Goal: Information Seeking & Learning: Learn about a topic

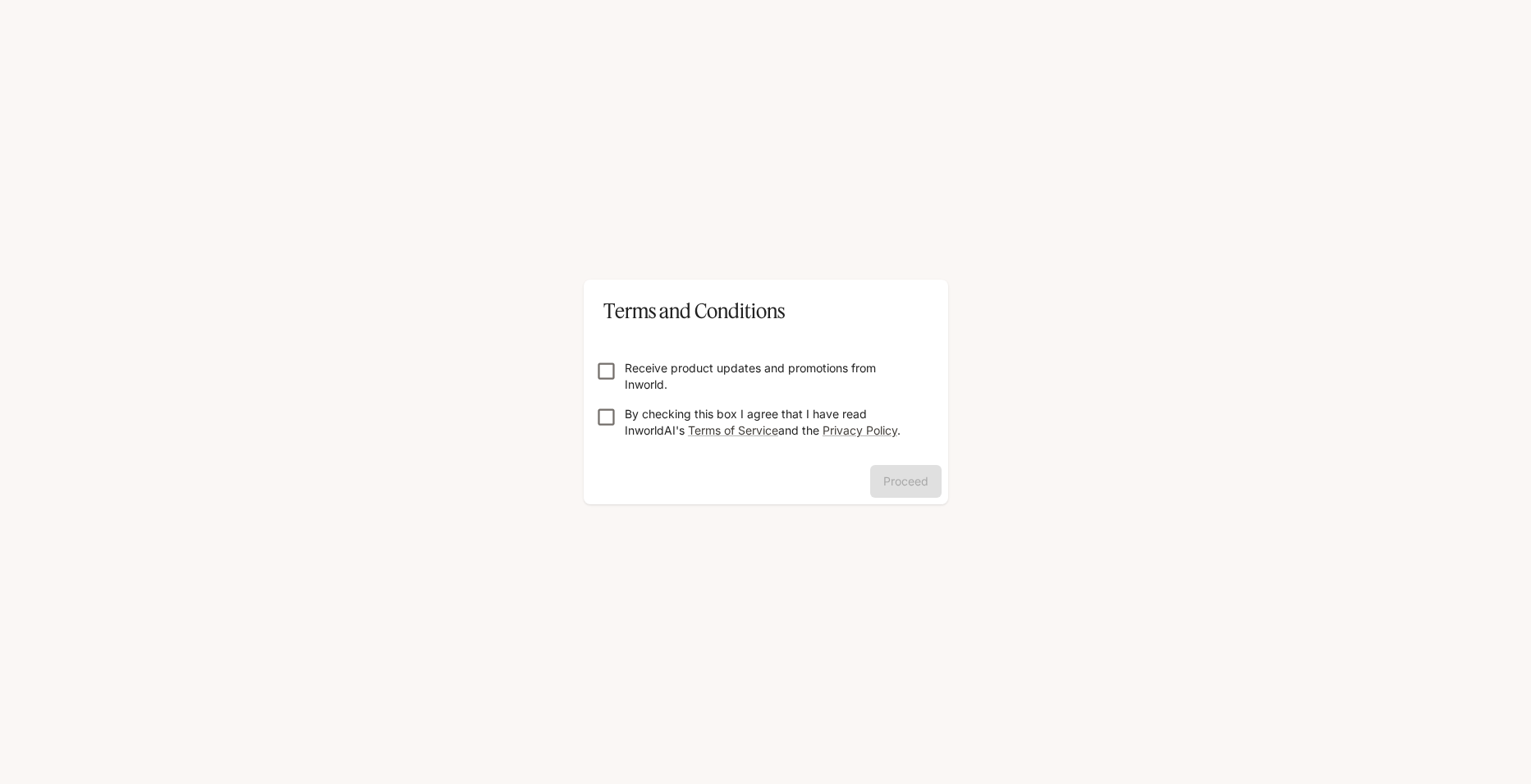
click at [608, 383] on label "Receive product updates and promotions from Inworld." at bounding box center [755, 377] width 334 height 33
click at [932, 492] on button "Proceed" at bounding box center [905, 482] width 71 height 33
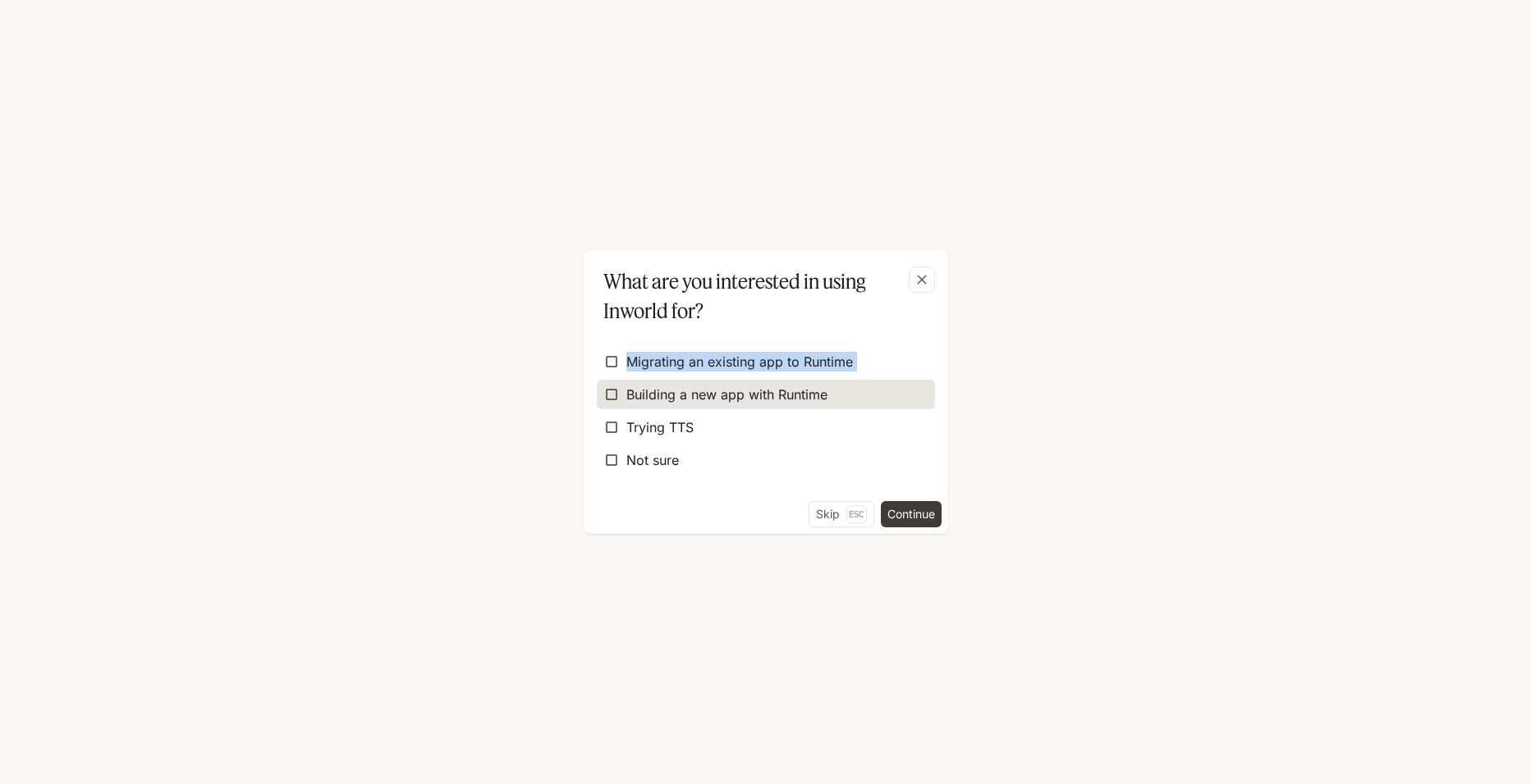
click at [602, 393] on div "Migrating an existing app to Runtime Building a new app with Runtime Trying TTS…" at bounding box center [766, 411] width 338 height 128
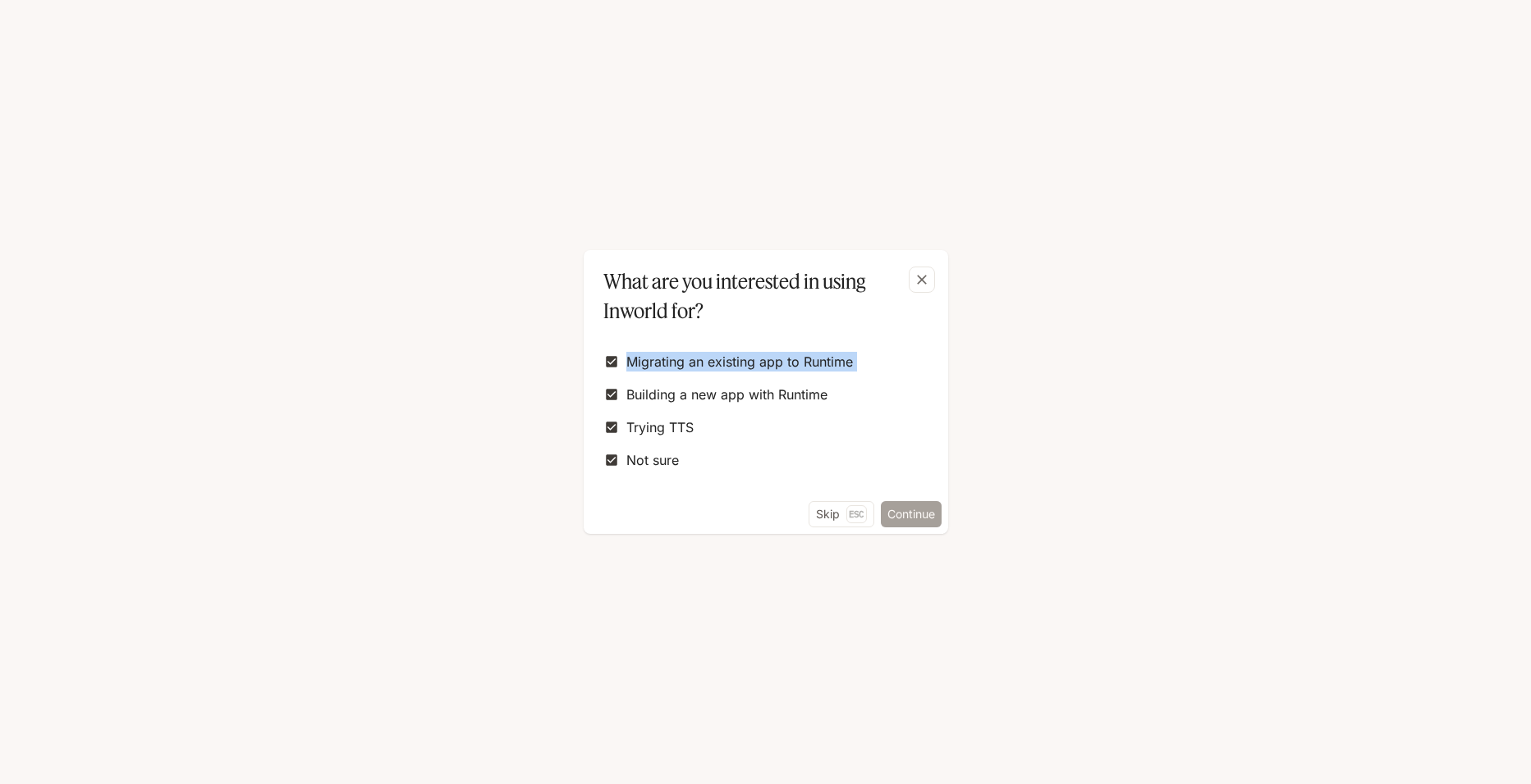
click at [898, 514] on button "Continue" at bounding box center [911, 514] width 60 height 26
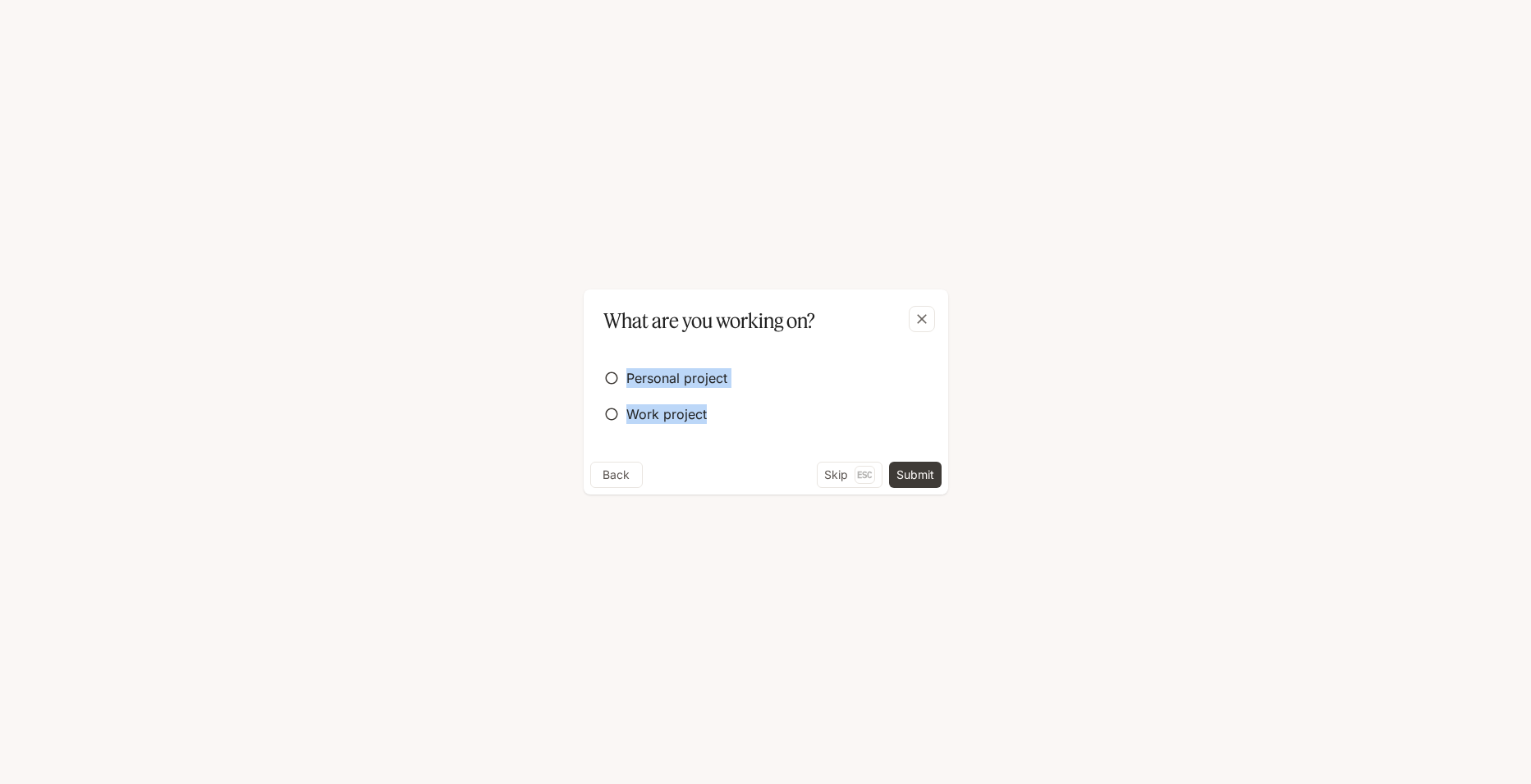
click at [614, 377] on div "What are you working on? Personal project Work project Back Skip Esc Submit" at bounding box center [765, 392] width 1531 height 784
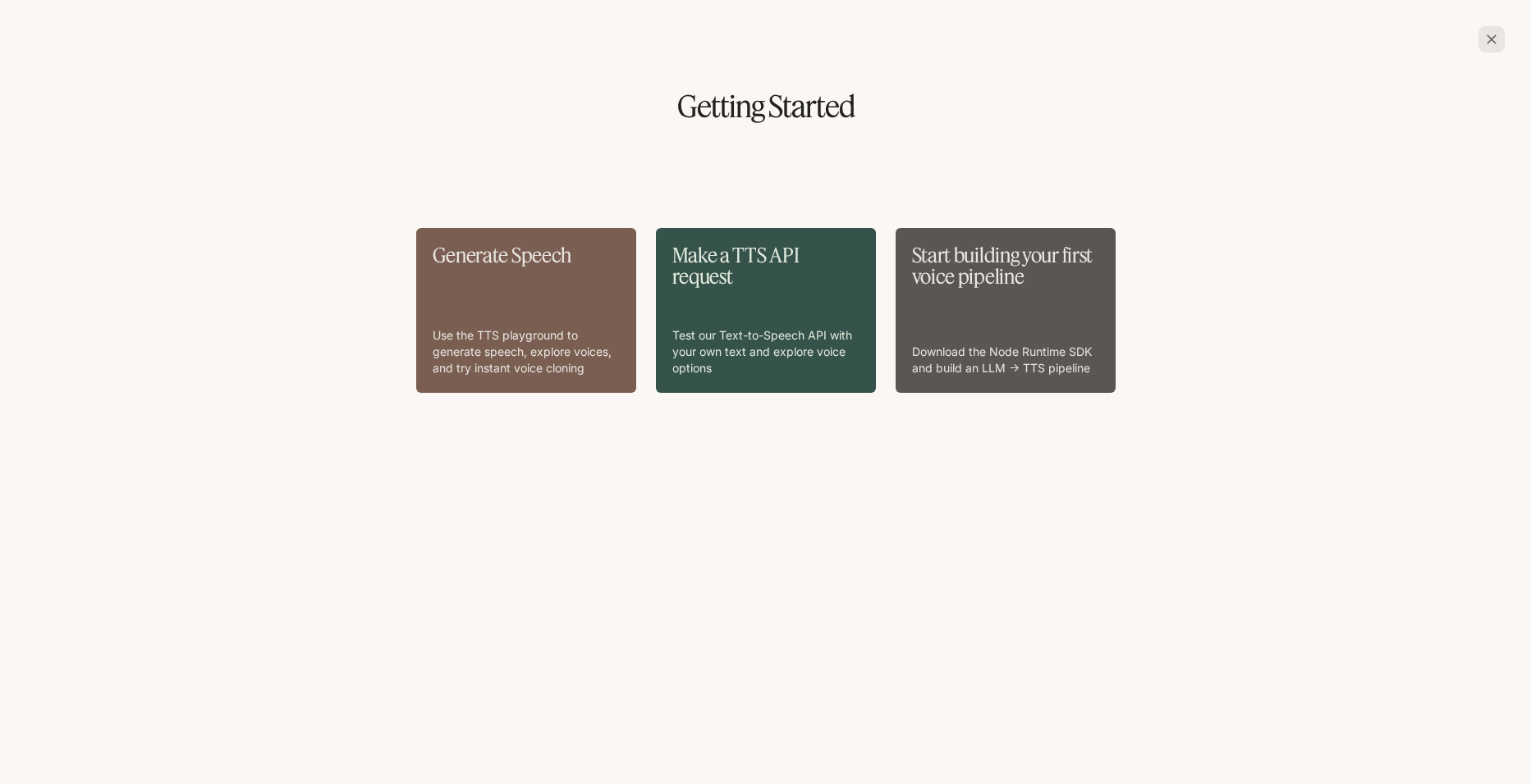
drag, startPoint x: 598, startPoint y: 392, endPoint x: 614, endPoint y: 377, distance: 21.9
click at [614, 377] on div "Generate Speech Use the TTS playground to generate speech, explore voices, and …" at bounding box center [526, 311] width 220 height 165
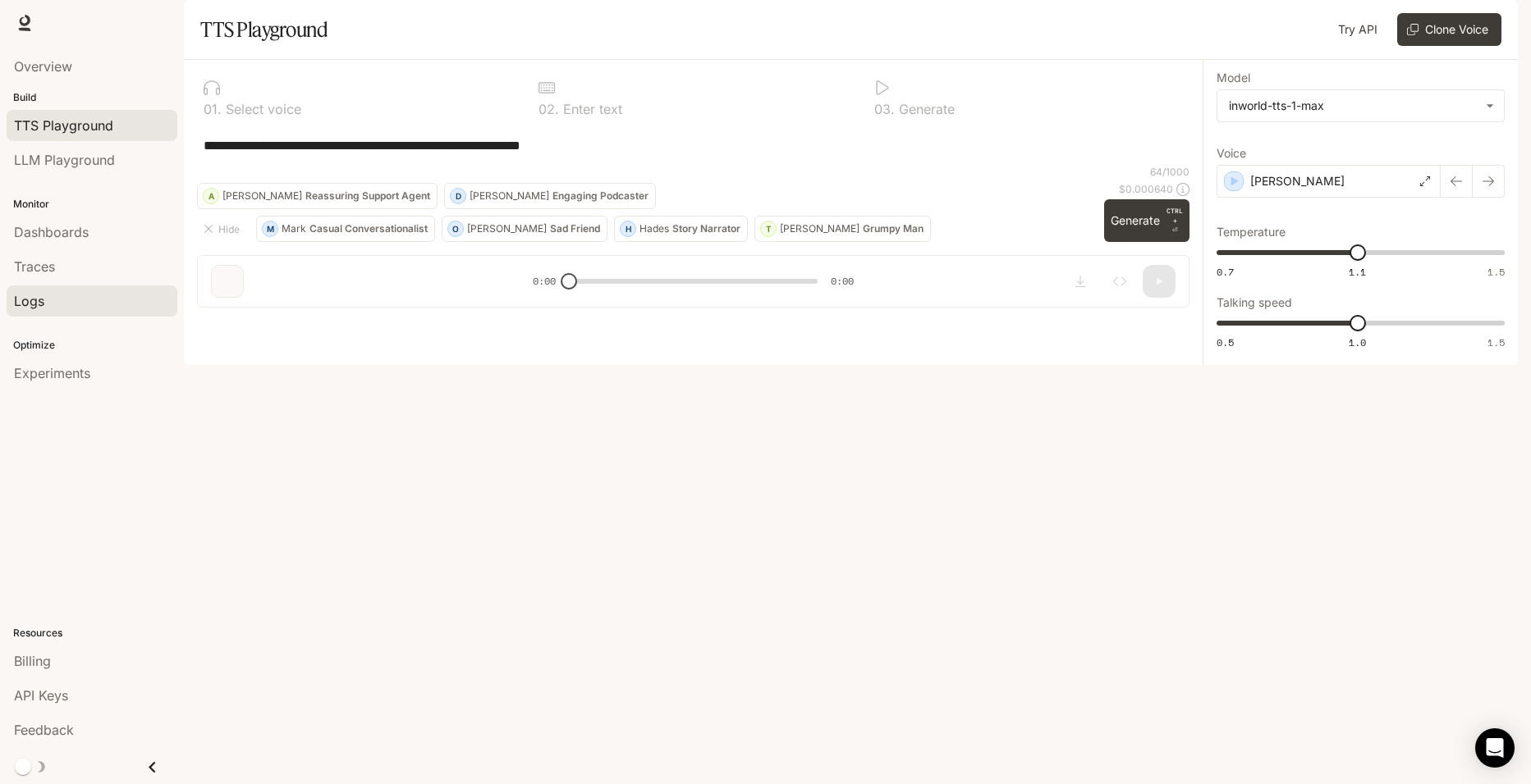
click at [62, 314] on link "Logs" at bounding box center [92, 301] width 171 height 31
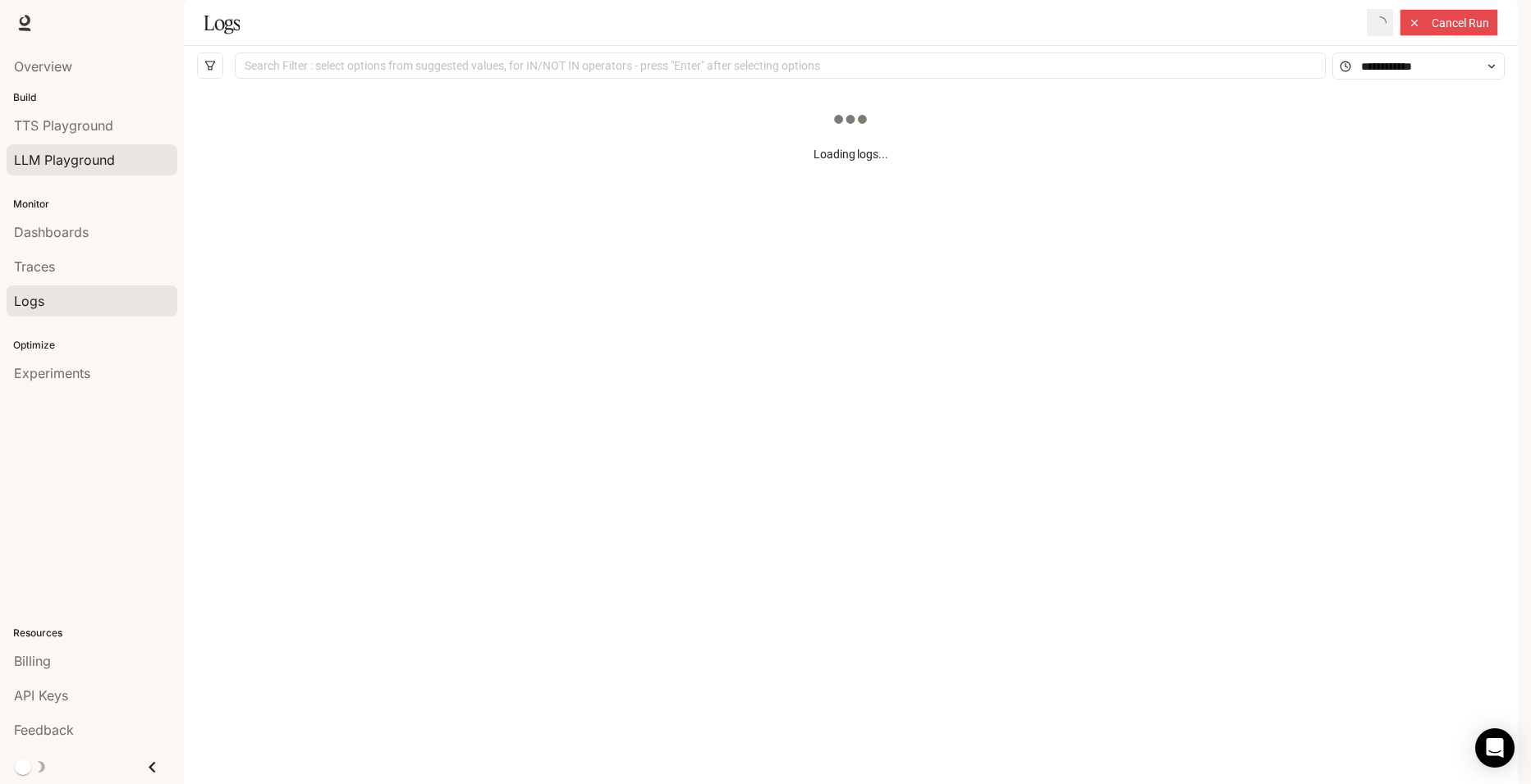
click at [84, 149] on link "LLM Playground" at bounding box center [92, 160] width 171 height 31
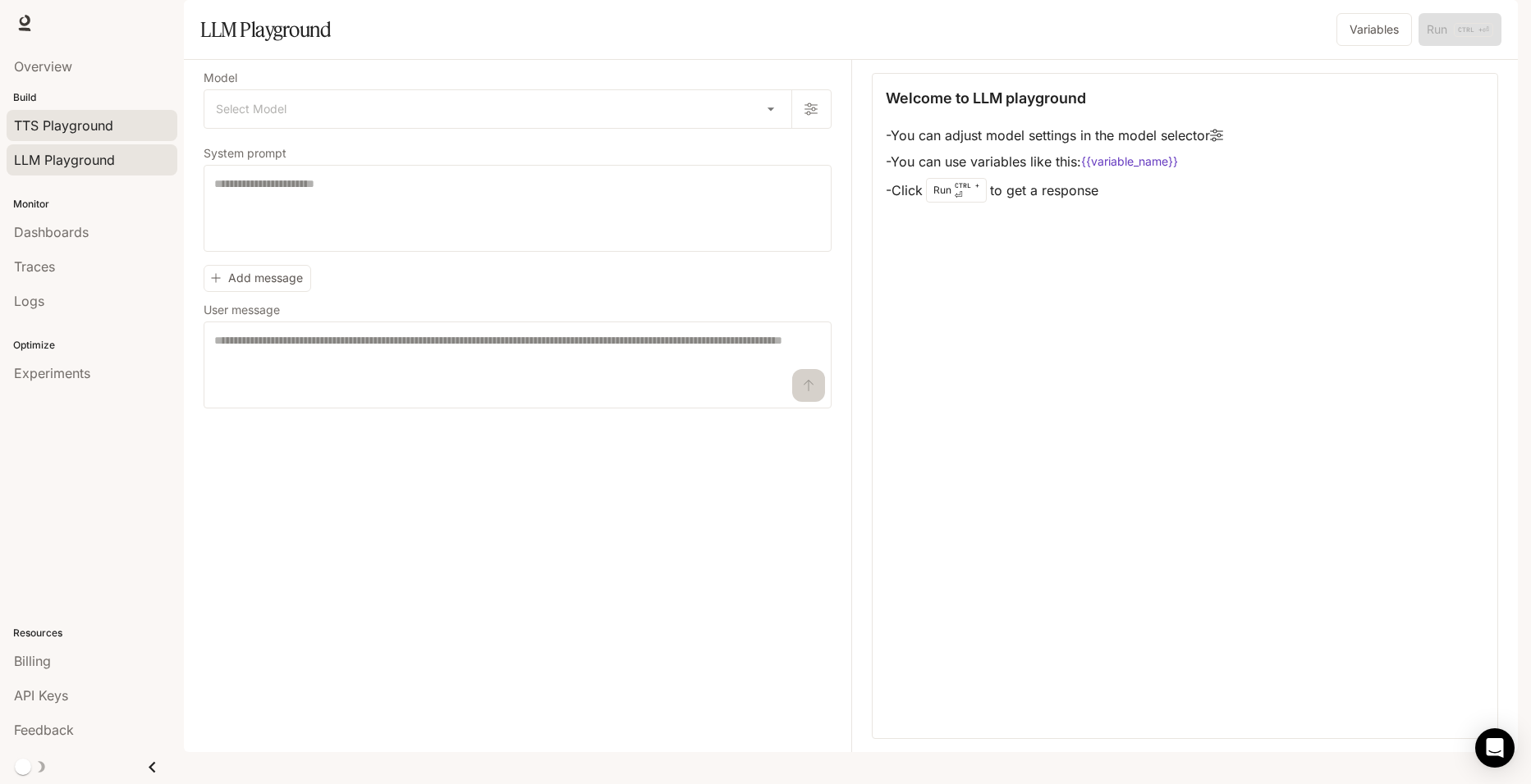
click at [97, 122] on span "TTS Playground" at bounding box center [63, 125] width 99 height 19
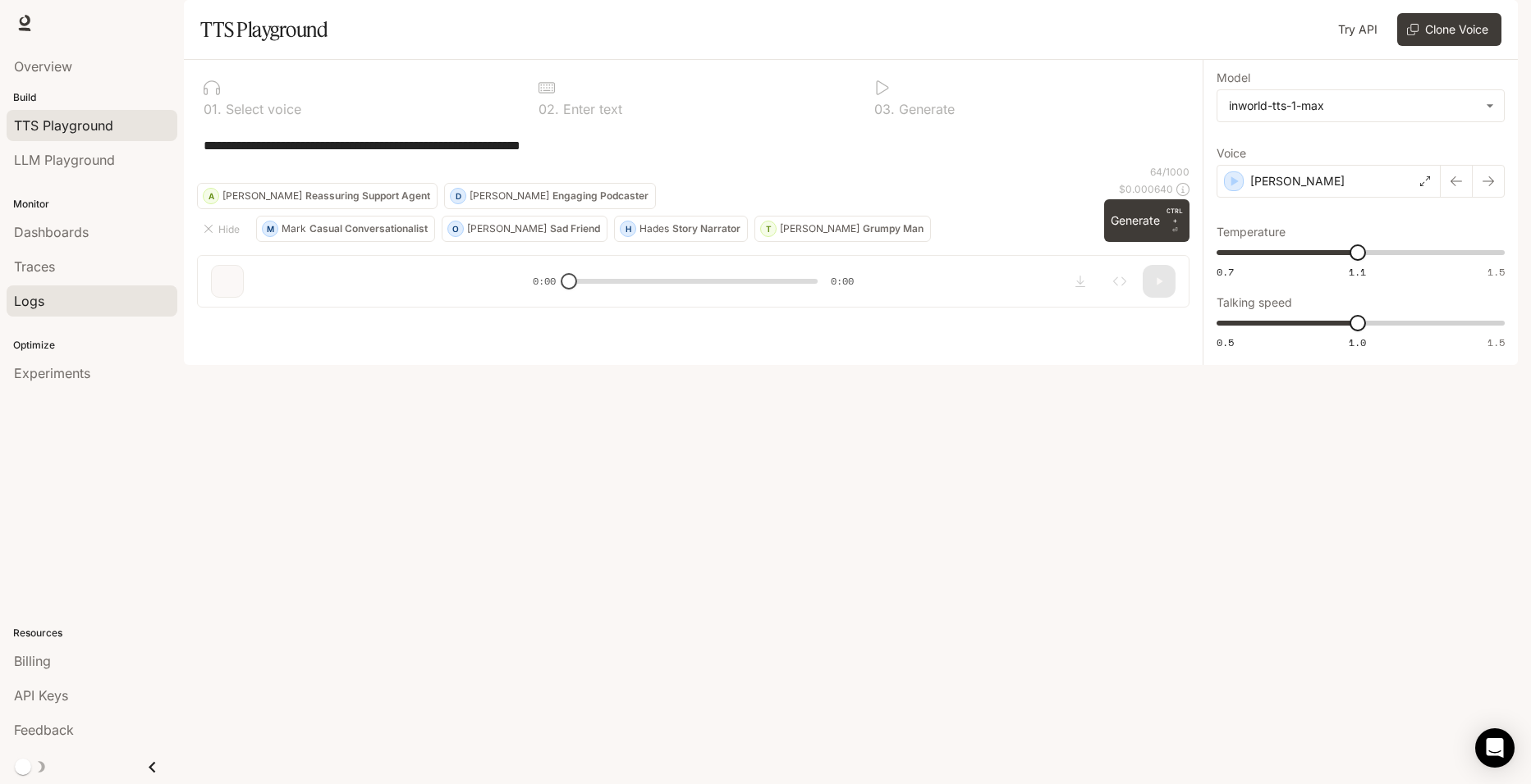
click at [38, 290] on link "Logs" at bounding box center [92, 301] width 171 height 31
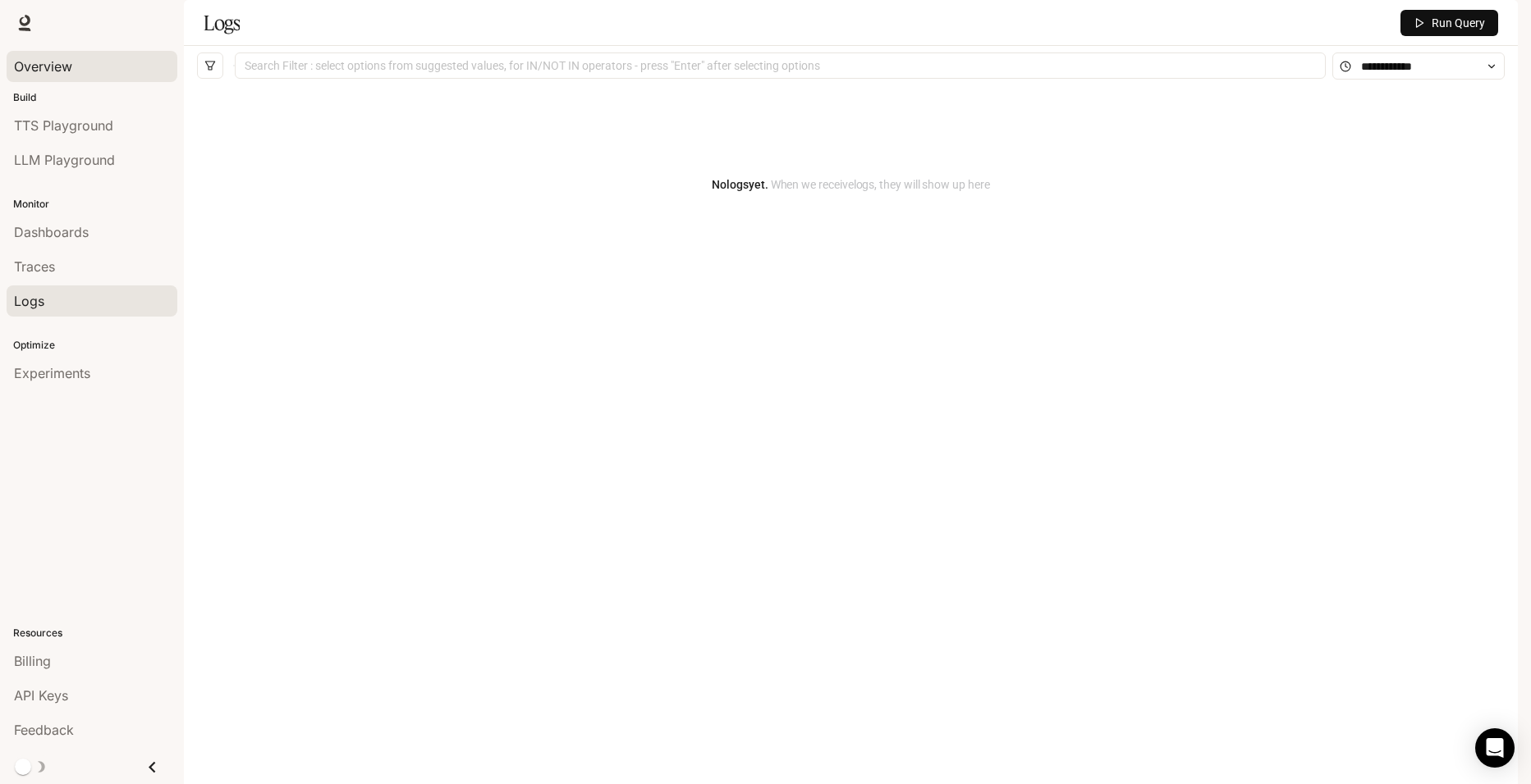
click at [45, 77] on link "Overview" at bounding box center [92, 66] width 171 height 31
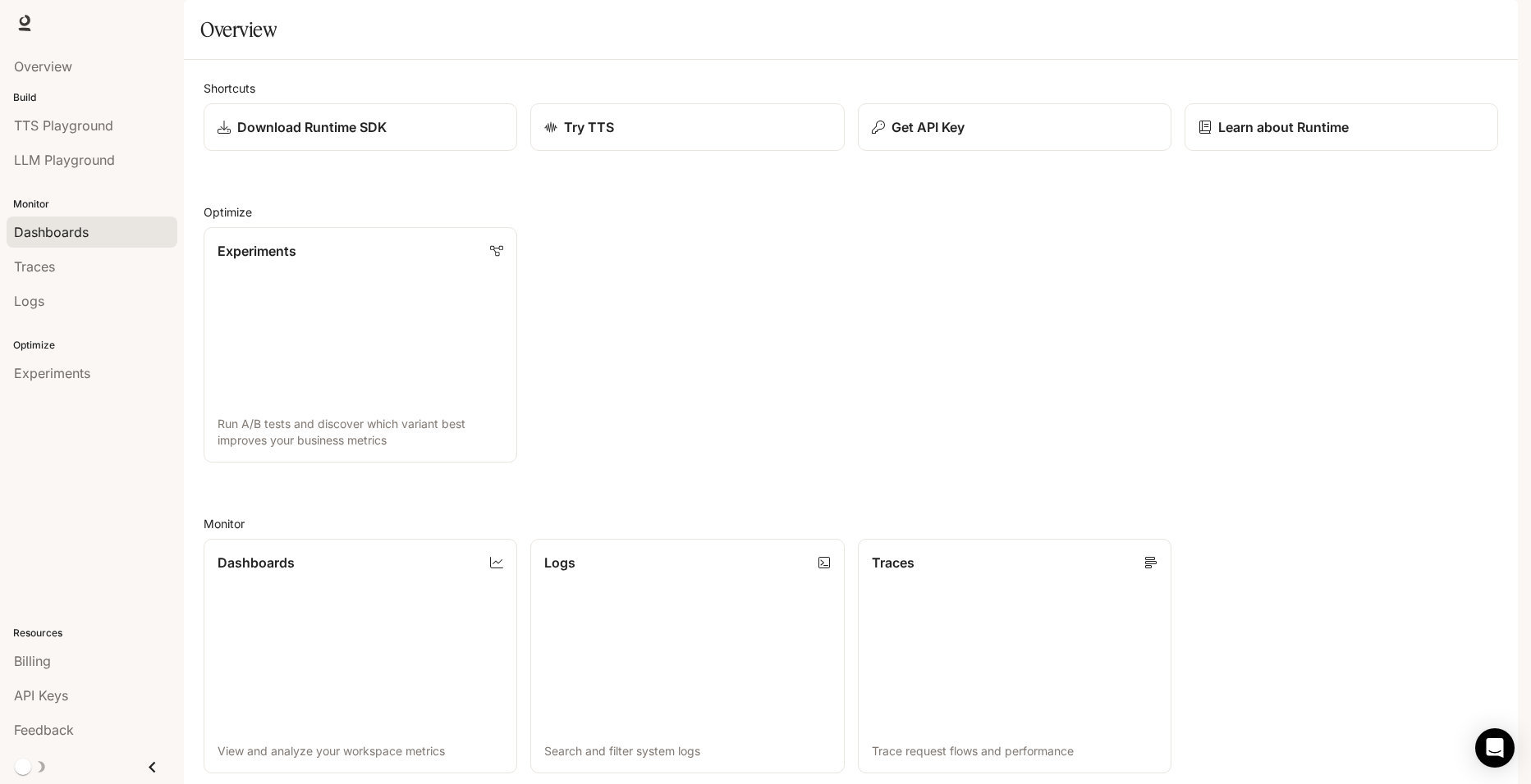
click at [46, 239] on span "Dashboards" at bounding box center [51, 232] width 75 height 19
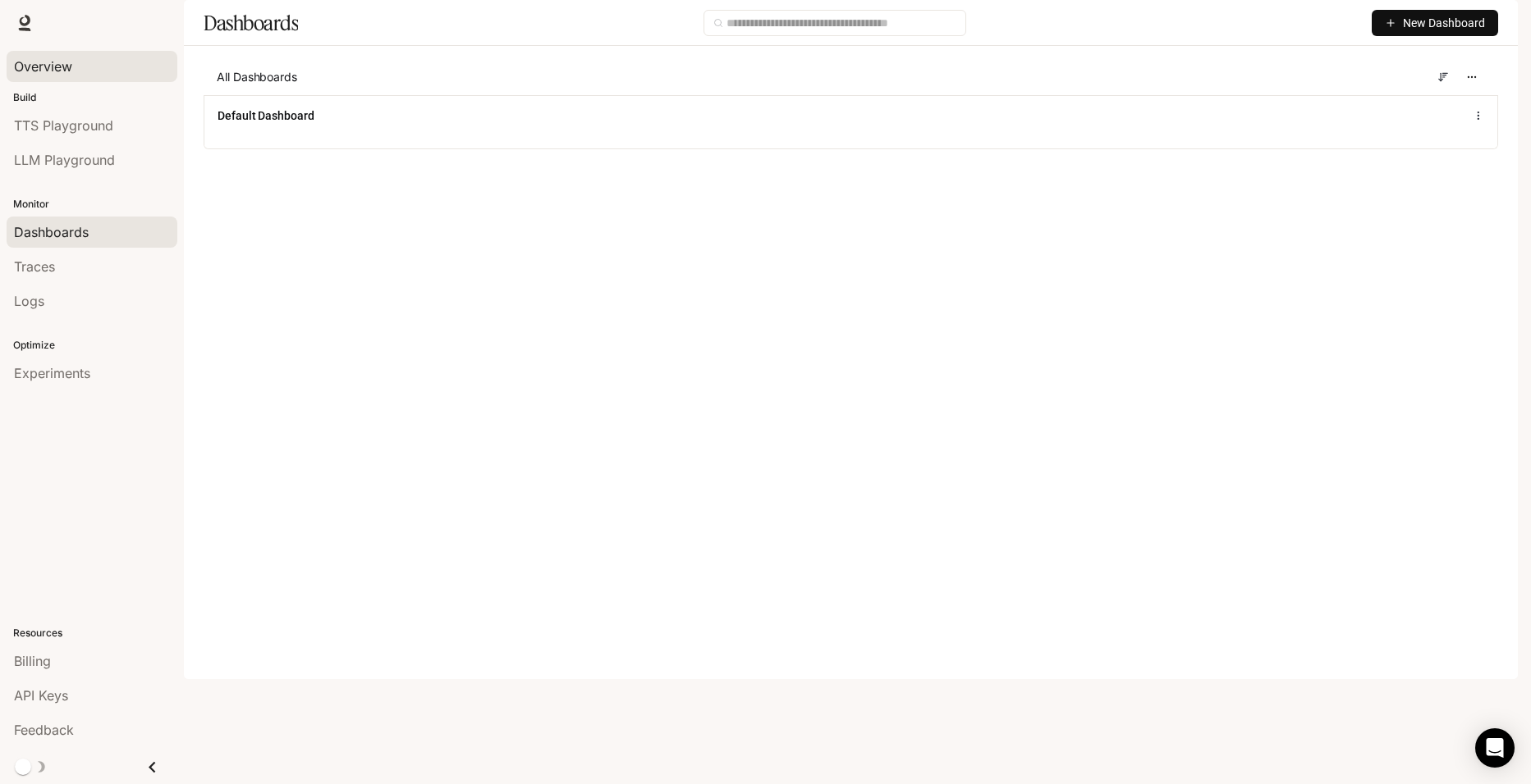
click at [77, 60] on div "Overview" at bounding box center [91, 66] width 156 height 19
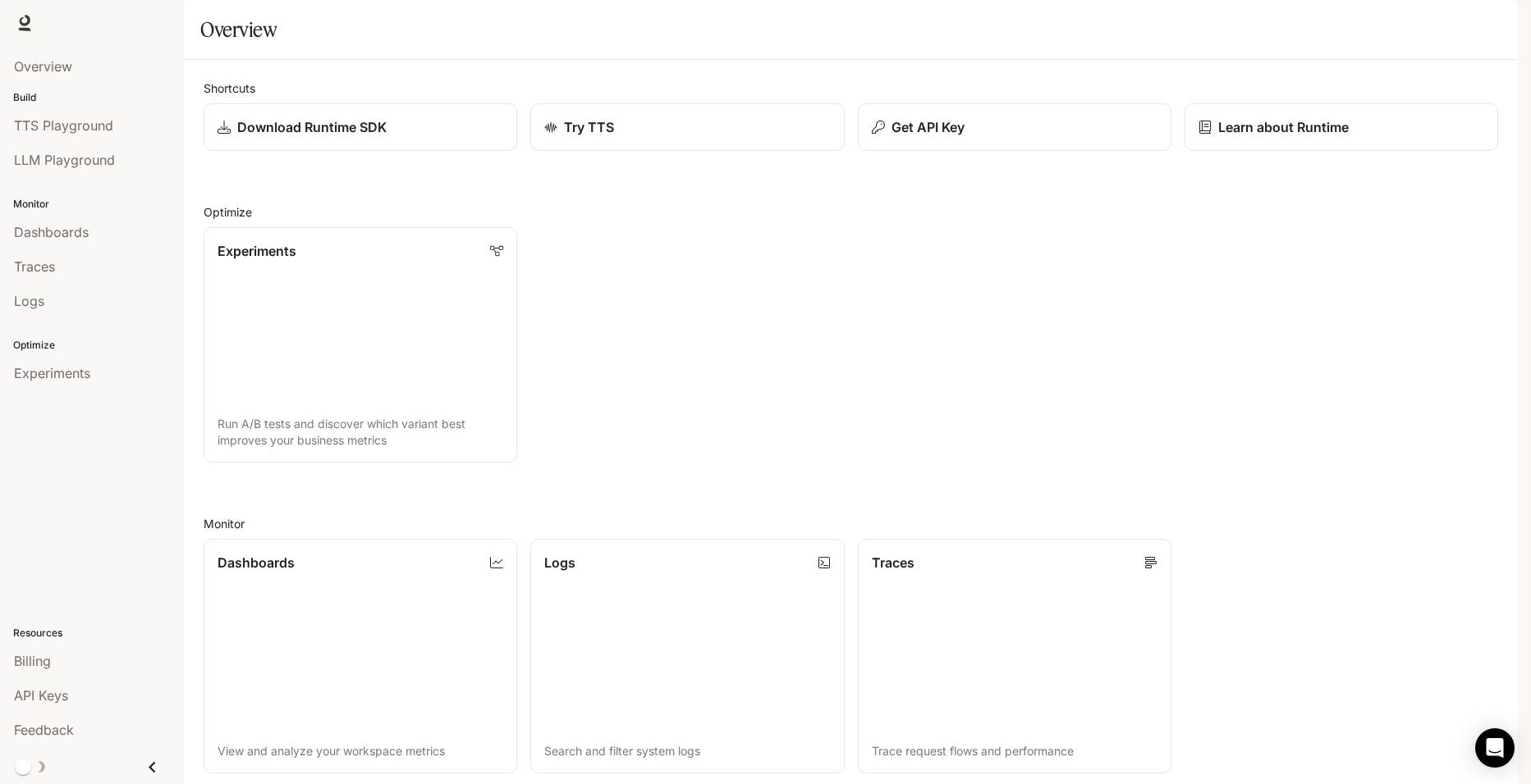
click at [695, 234] on div "Shortcuts Download Runtime SDK Try TTS Get API Key Learn about Runtime Optimize…" at bounding box center [850, 582] width 1294 height 1006
click at [35, 687] on span "API Keys" at bounding box center [41, 696] width 54 height 19
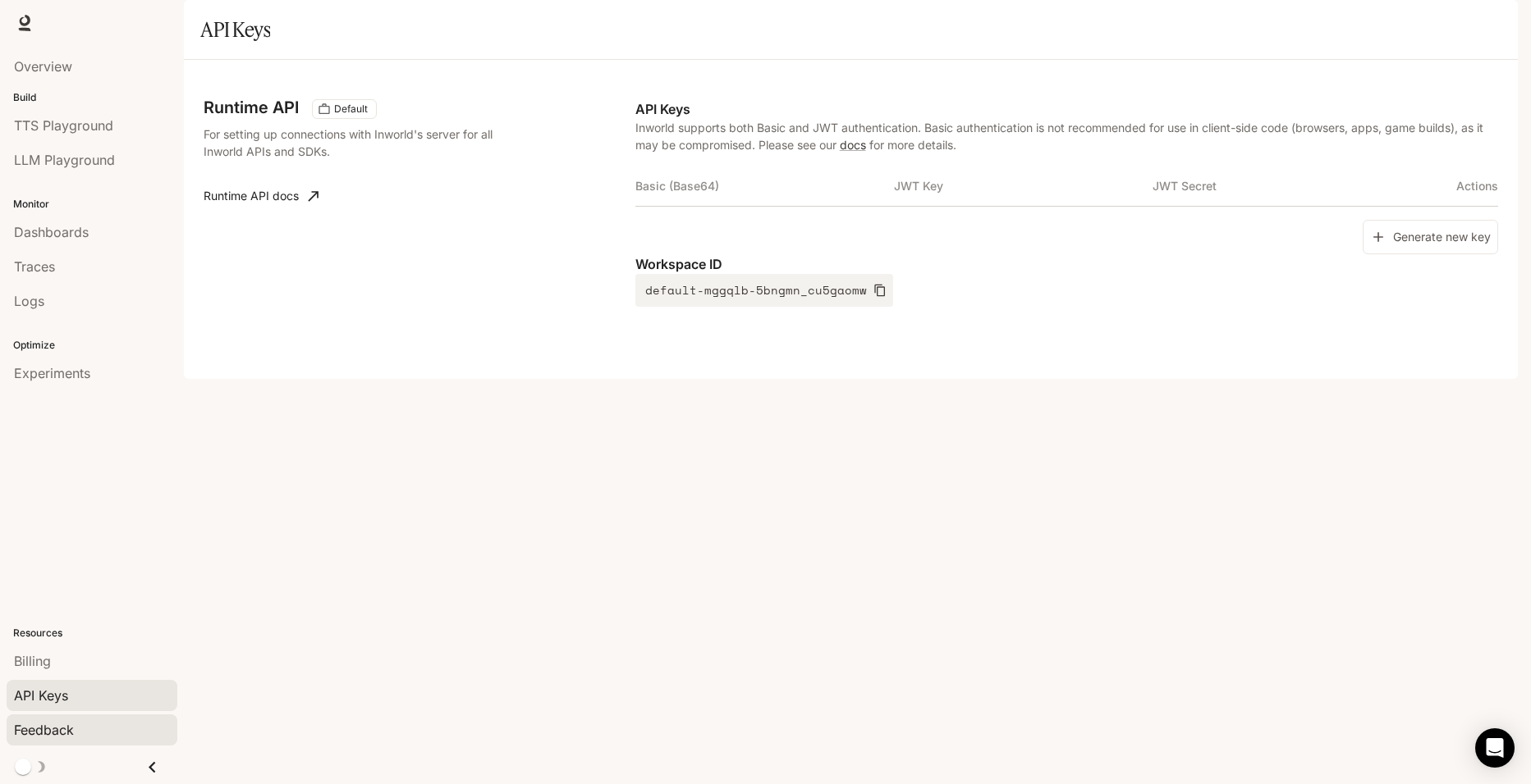
click at [60, 726] on span "Feedback" at bounding box center [44, 730] width 60 height 19
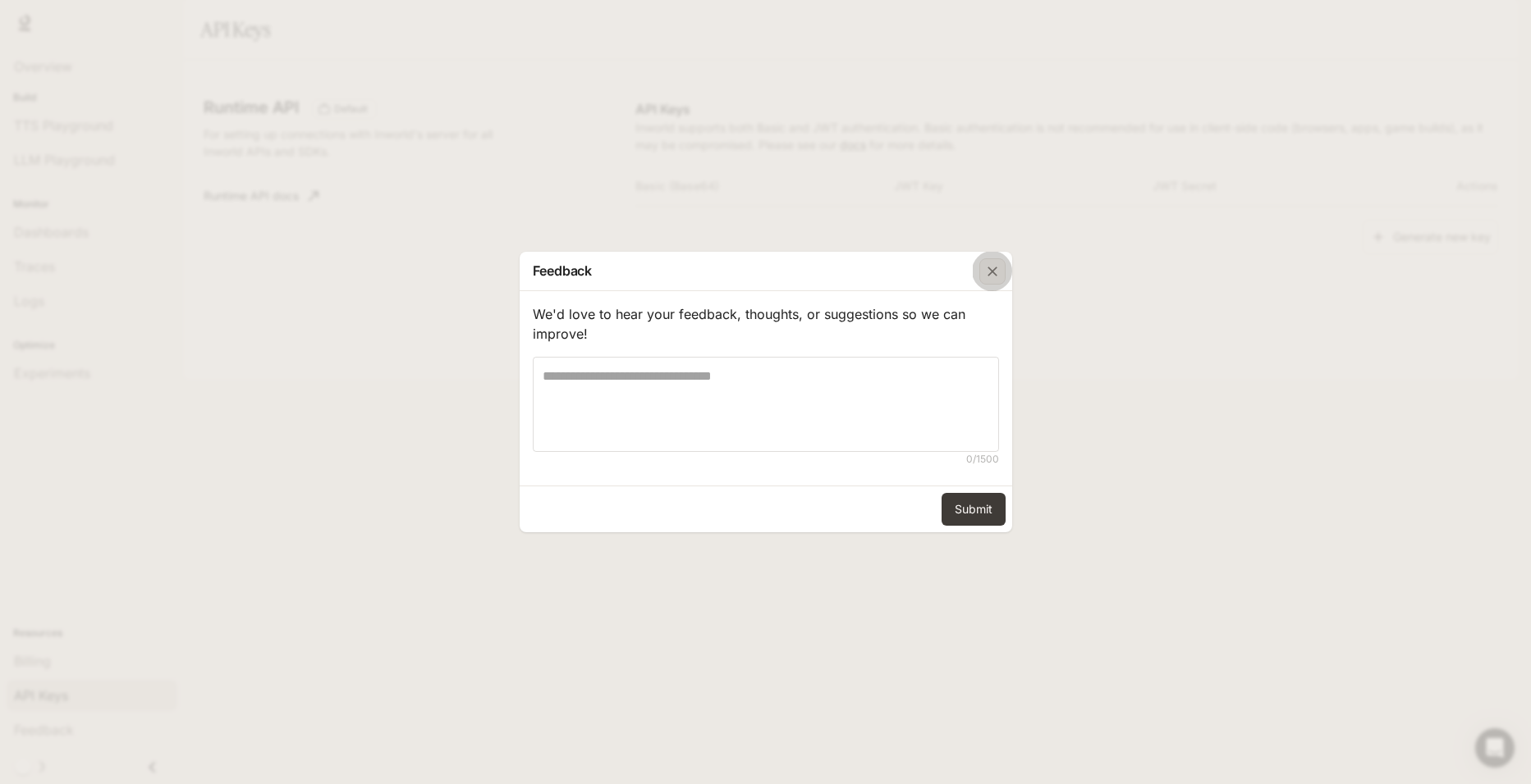
click at [988, 265] on icon "button" at bounding box center [992, 271] width 17 height 17
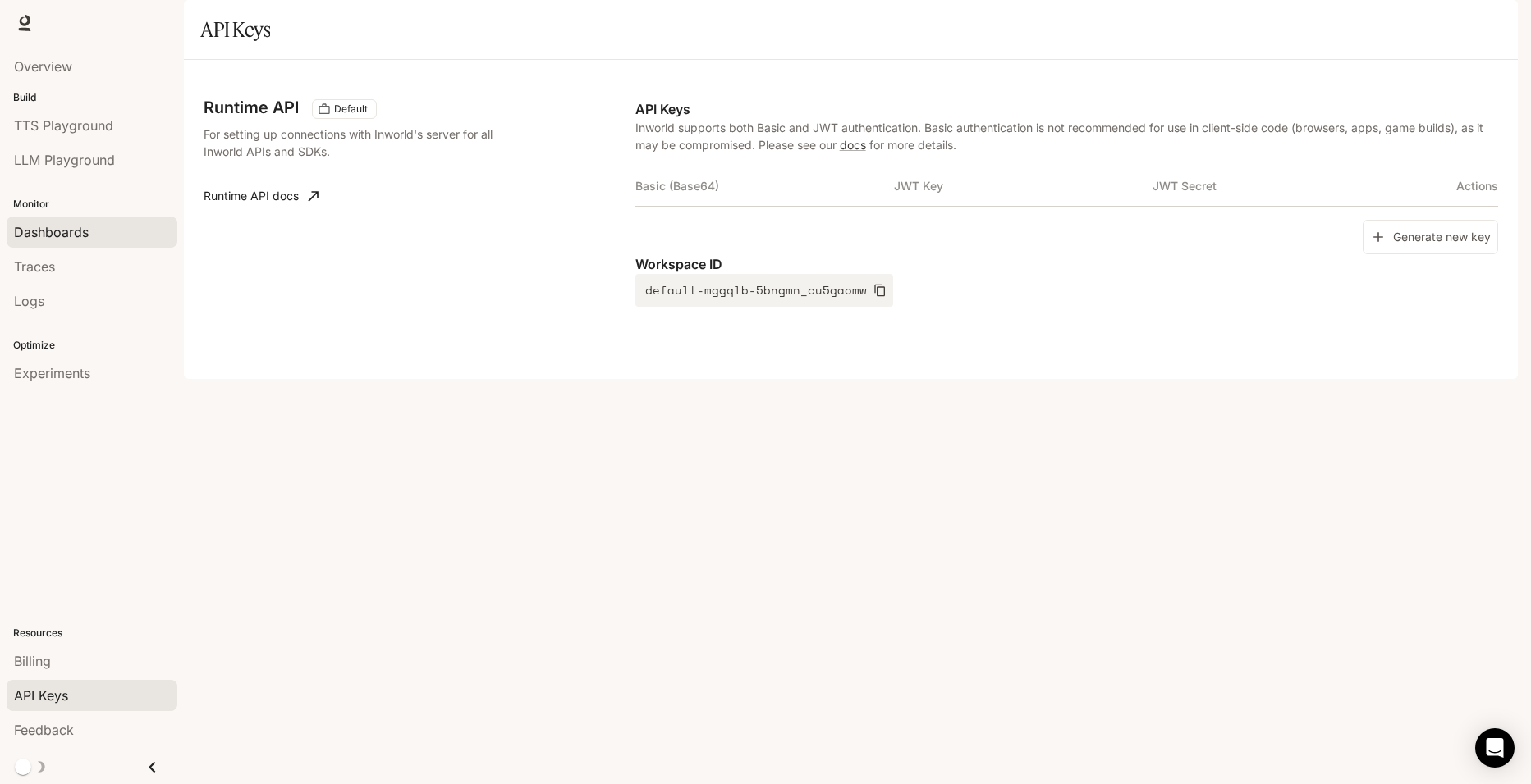
click at [84, 229] on span "Dashboards" at bounding box center [51, 232] width 75 height 19
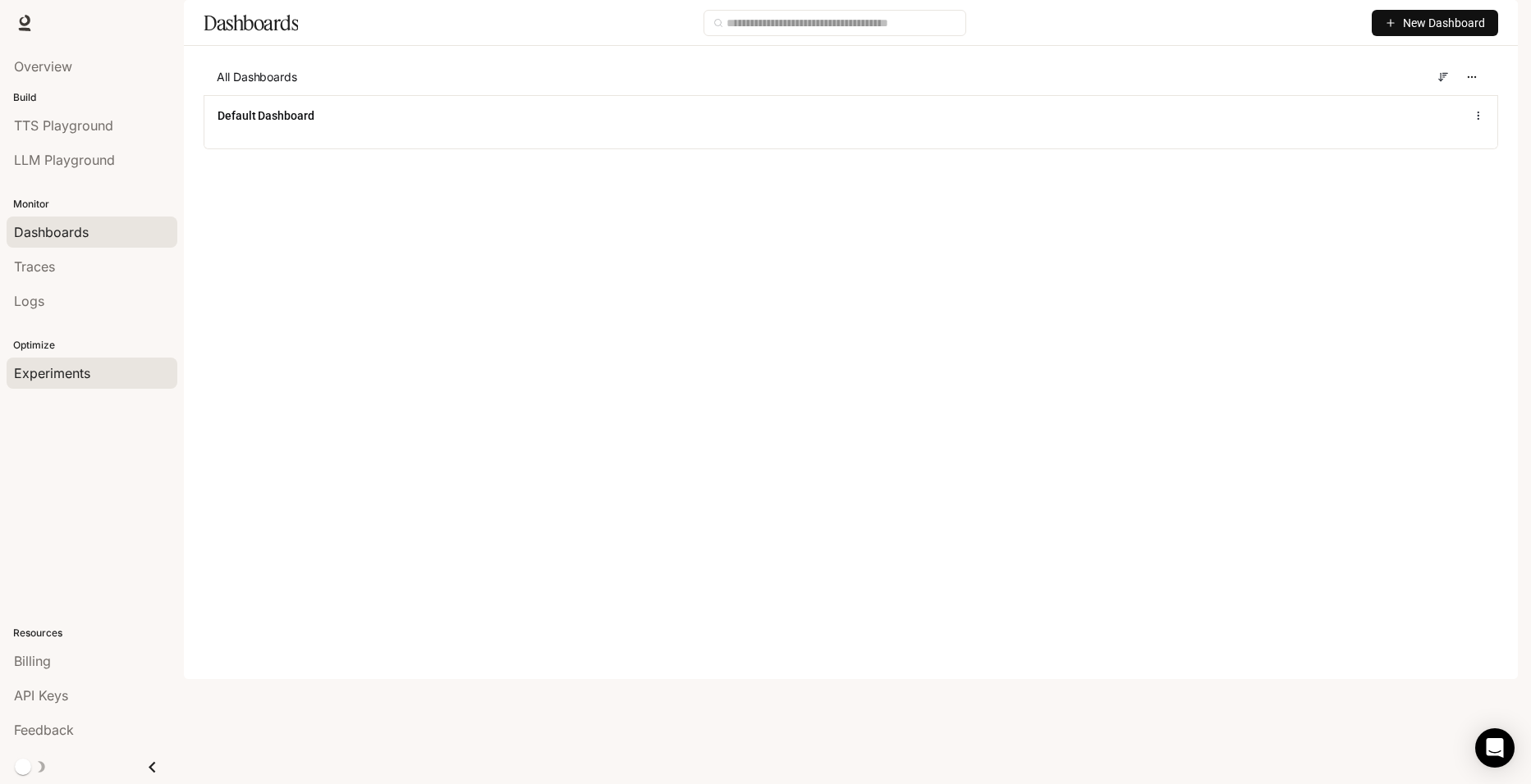
click at [48, 371] on span "Experiments" at bounding box center [52, 373] width 77 height 19
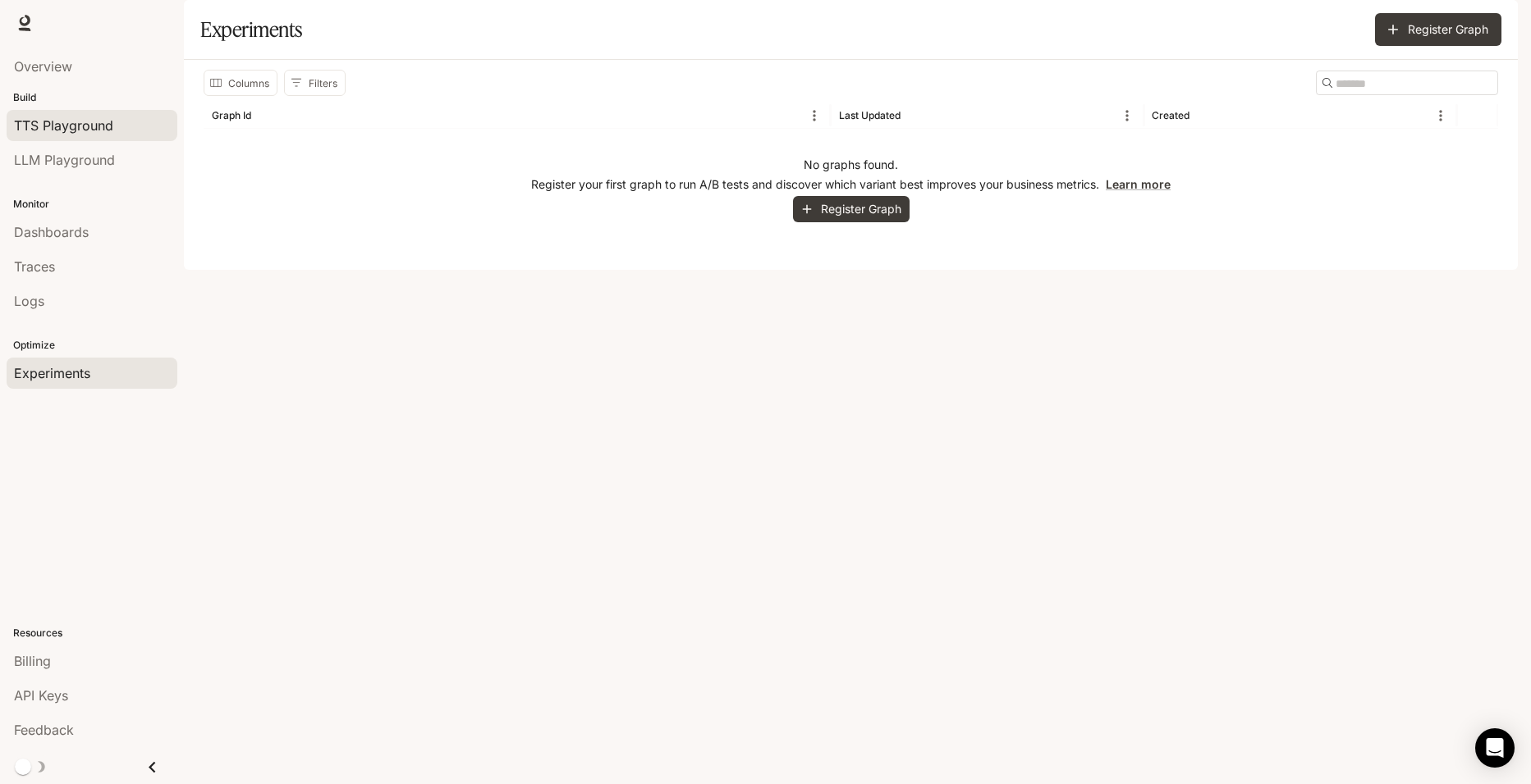
click at [59, 118] on span "TTS Playground" at bounding box center [63, 125] width 99 height 19
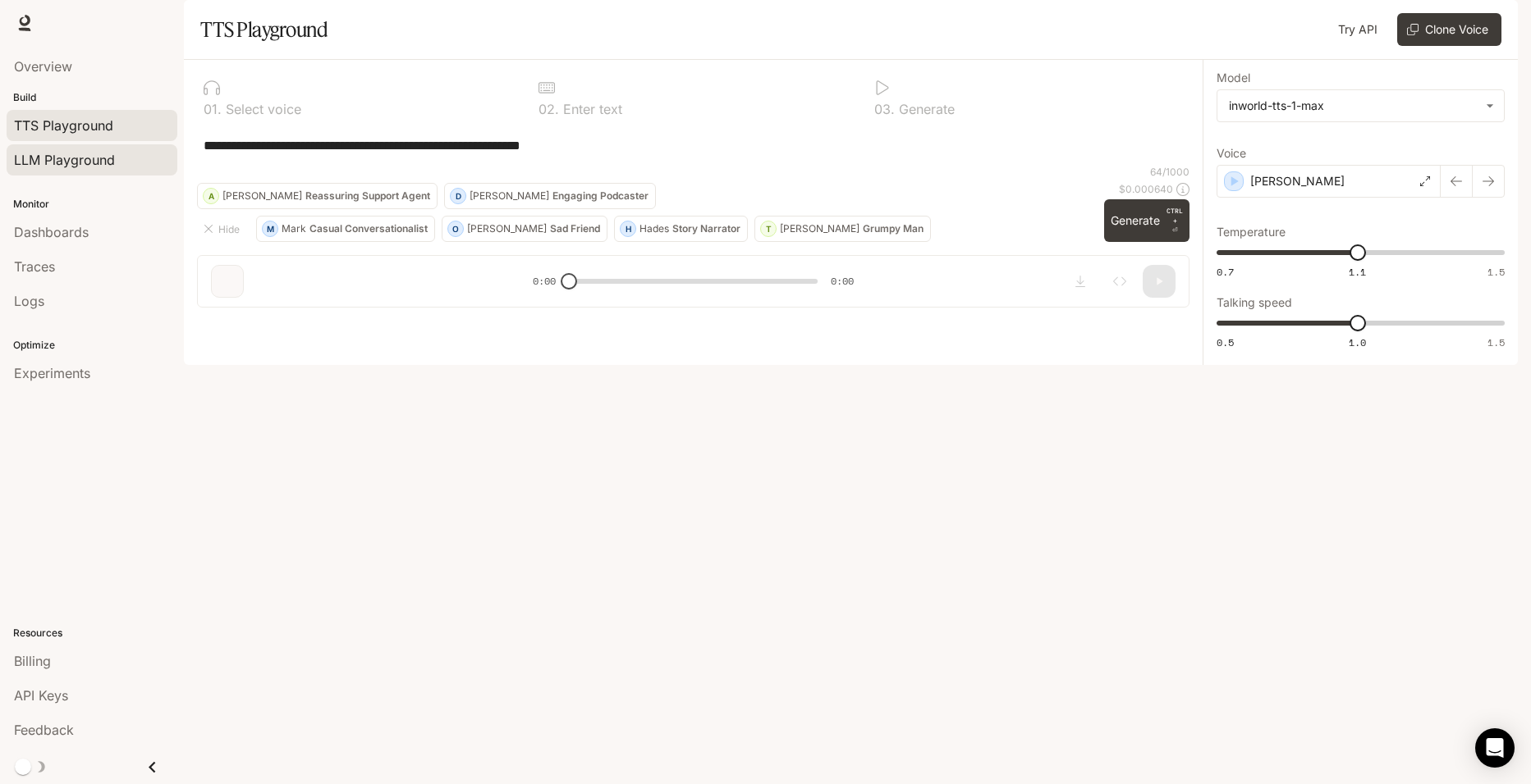
click at [62, 169] on span "LLM Playground" at bounding box center [64, 160] width 101 height 19
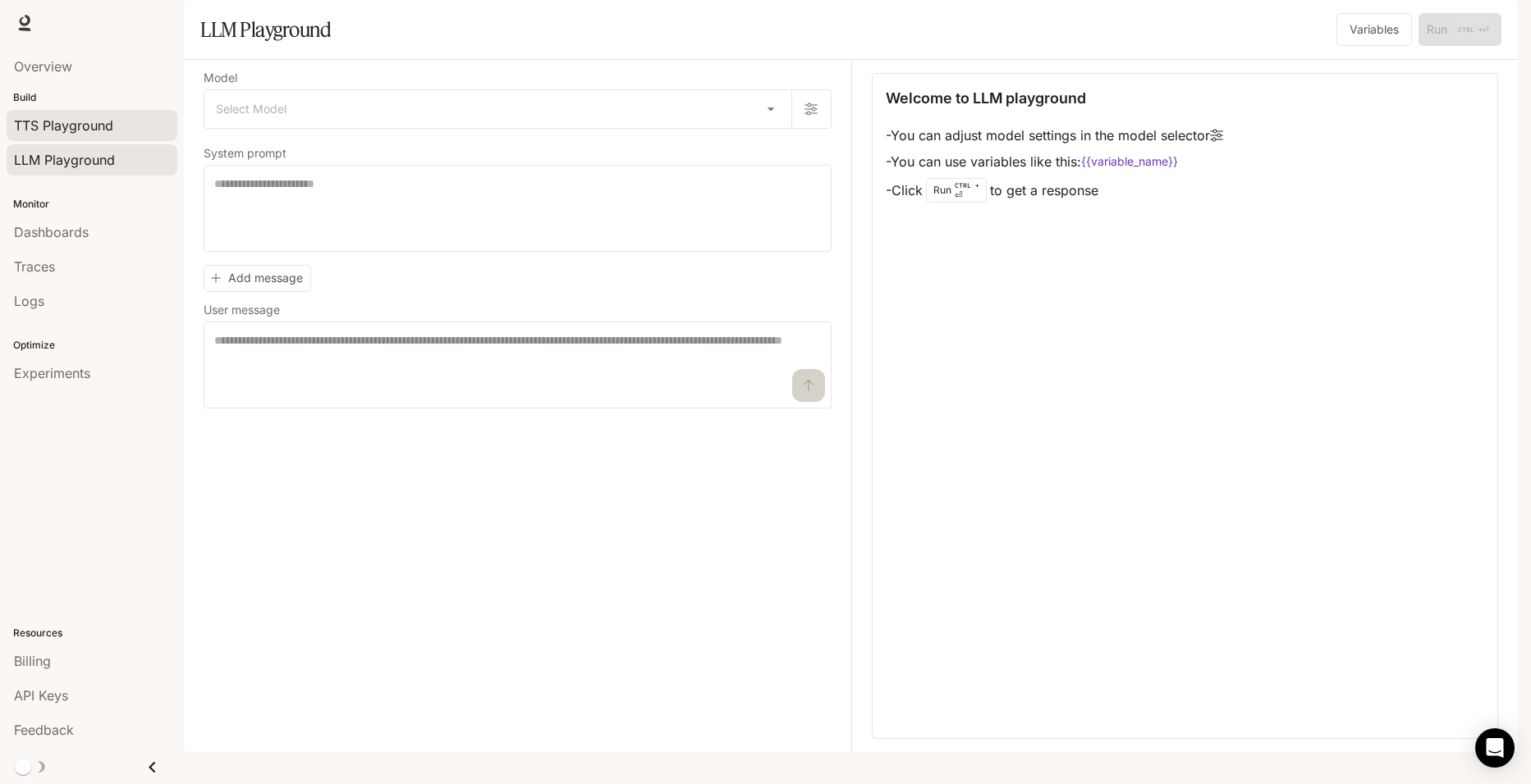
drag, startPoint x: 50, startPoint y: 106, endPoint x: 53, endPoint y: 128, distance: 22.2
click at [53, 128] on div "Build TTS Playground LLM Playground" at bounding box center [91, 133] width 184 height 93
click at [53, 128] on span "TTS Playground" at bounding box center [63, 125] width 99 height 19
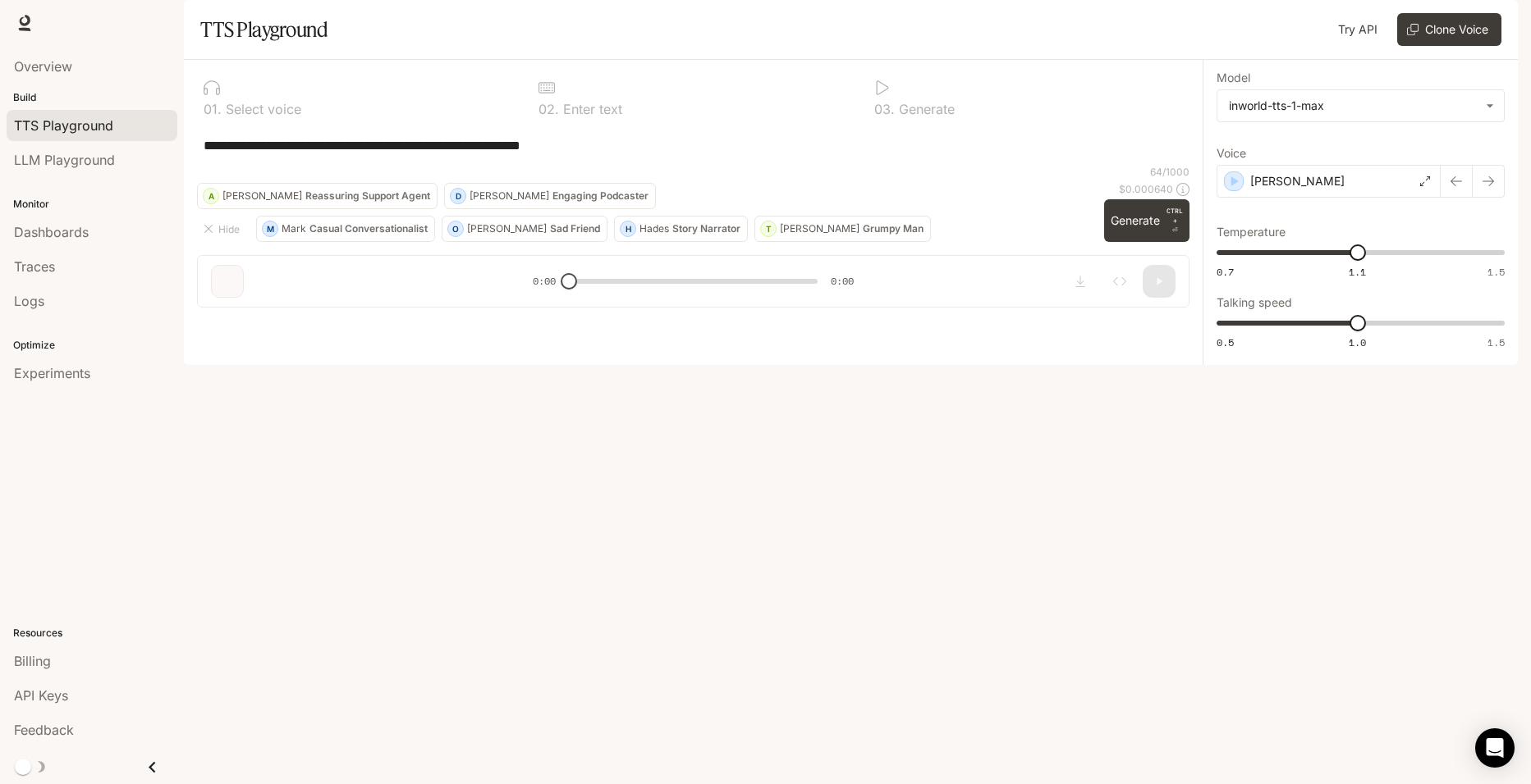
click at [1413, 14] on span "Documentation" at bounding box center [1422, 23] width 82 height 20
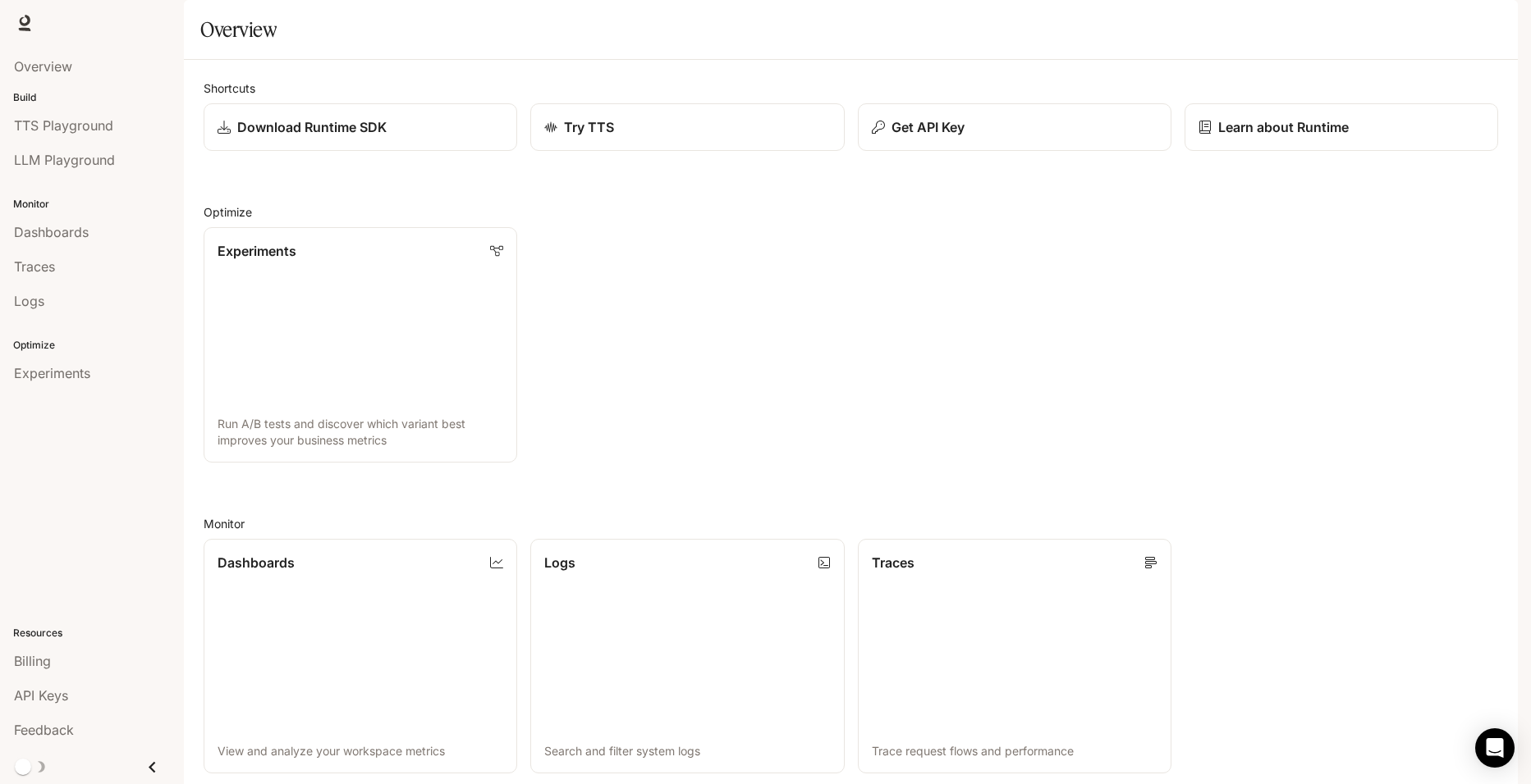
click at [569, 278] on div "Experiments Run A/B tests and discover which variant best improves your busines…" at bounding box center [844, 338] width 1307 height 249
